Goal: Find specific page/section: Find specific page/section

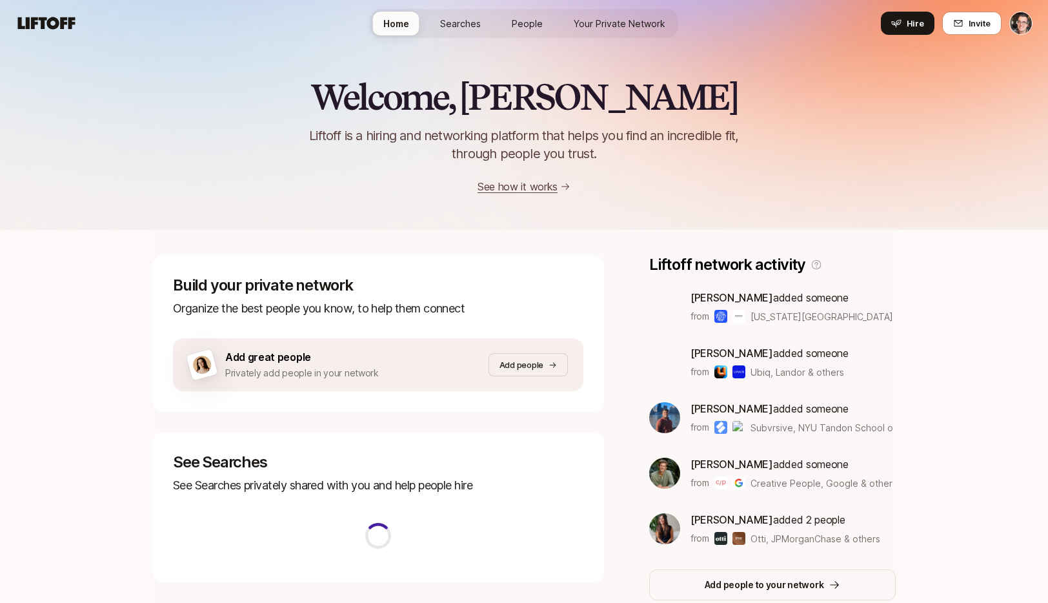
click at [205, 99] on div "Welcome, Eric 👋 Liftoff is a hiring and networking platform that helps you find…" at bounding box center [524, 135] width 1048 height 117
click at [470, 28] on span "Searches" at bounding box center [460, 24] width 41 height 14
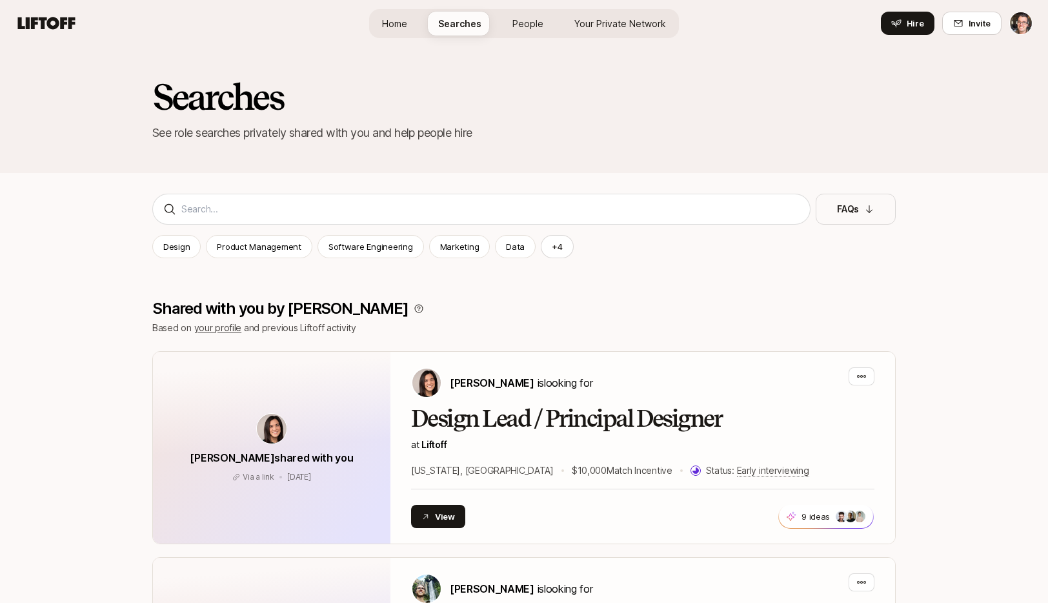
click at [402, 25] on span "Home" at bounding box center [394, 24] width 25 height 14
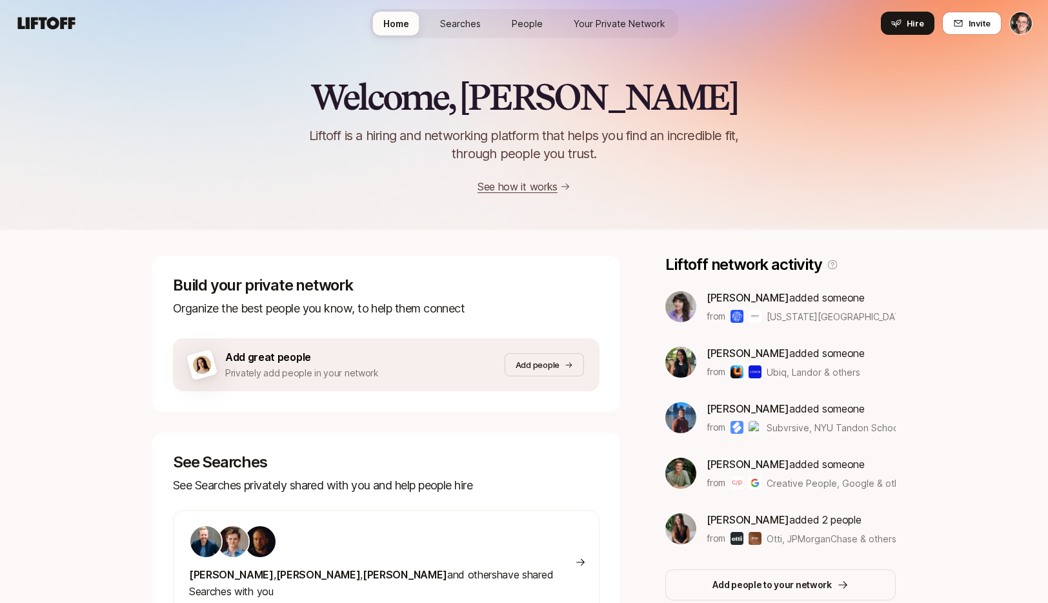
click at [459, 27] on span "Searches" at bounding box center [460, 24] width 41 height 14
